Goal: Task Accomplishment & Management: Manage account settings

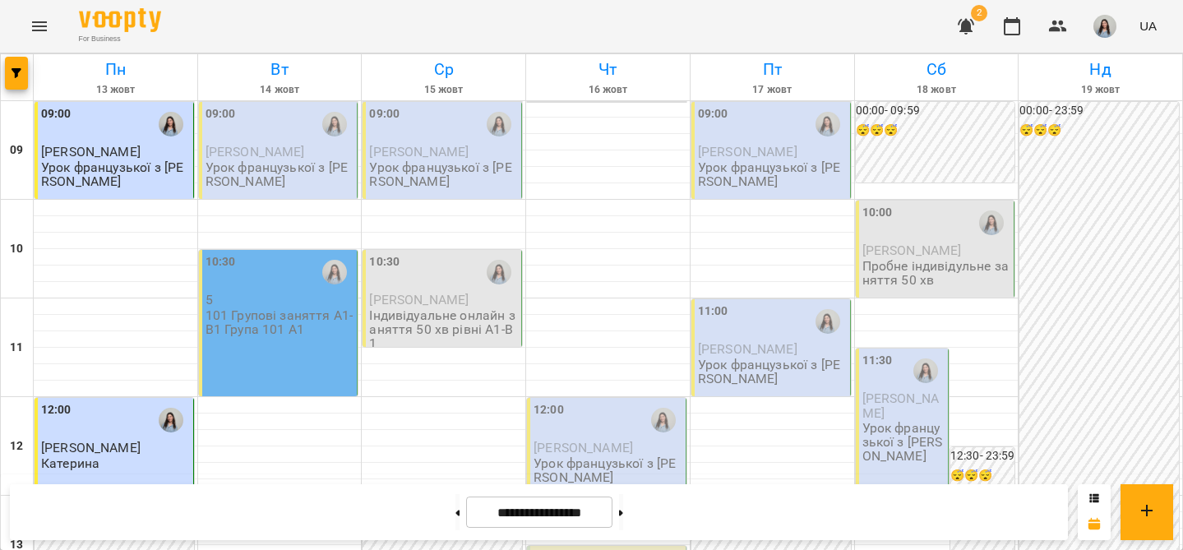
scroll to position [747, 0]
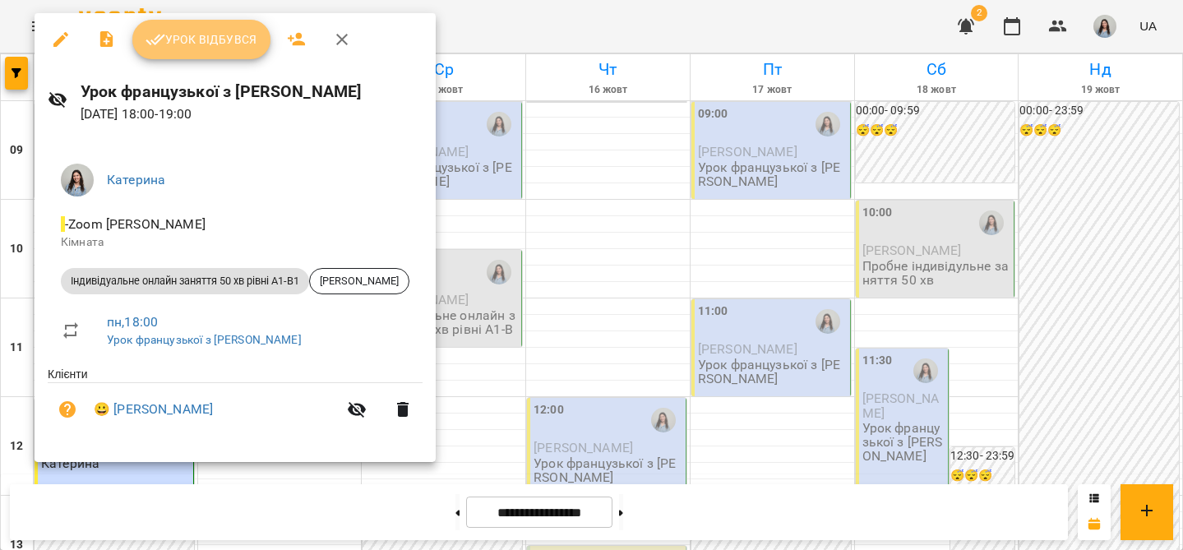
click at [237, 36] on span "Урок відбувся" at bounding box center [201, 40] width 112 height 20
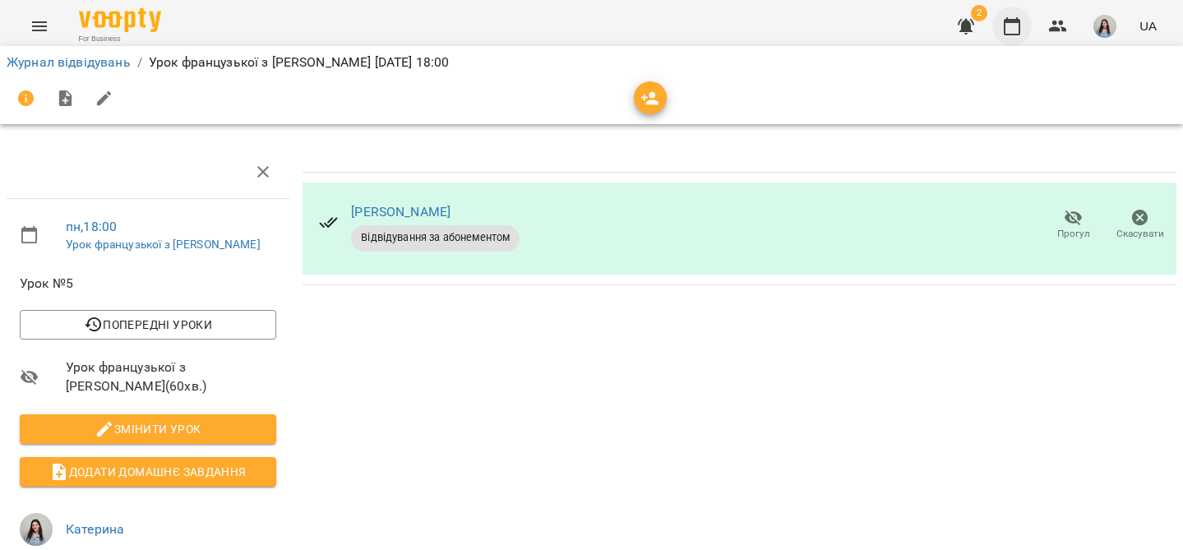
click at [1016, 27] on icon "button" at bounding box center [1012, 26] width 20 height 20
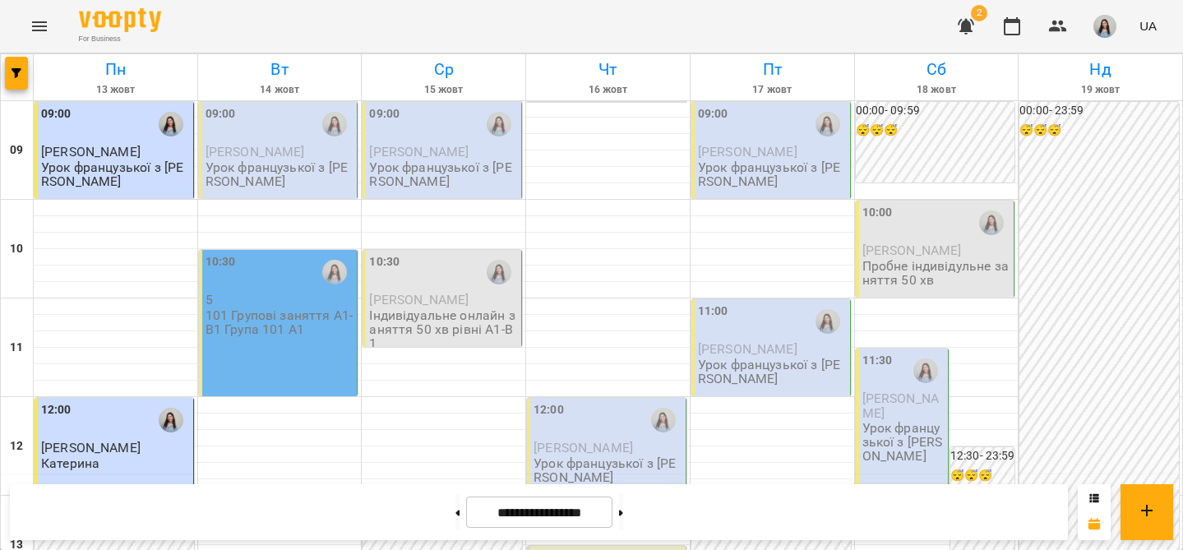
scroll to position [870, 0]
